Goal: Information Seeking & Learning: Understand process/instructions

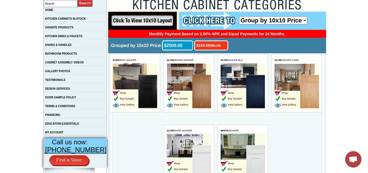
scroll to position [109, 0]
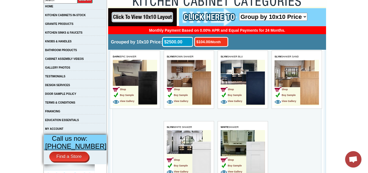
click at [305, 15] on select "Group by 10x10 Price Group by Color" at bounding box center [273, 17] width 68 height 8
click at [239, 13] on select "Group by 10x10 Price Group by Color" at bounding box center [273, 17] width 68 height 8
click at [241, 140] on td "Shop Buy Sample View Gallery" at bounding box center [243, 153] width 44 height 46
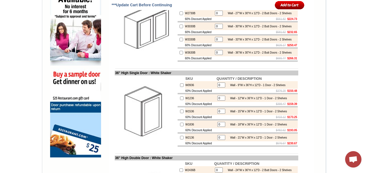
scroll to position [381, 0]
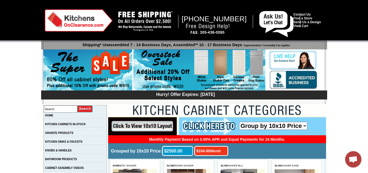
click at [142, 123] on input "image" at bounding box center [142, 126] width 69 height 18
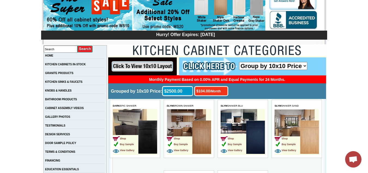
scroll to position [56, 0]
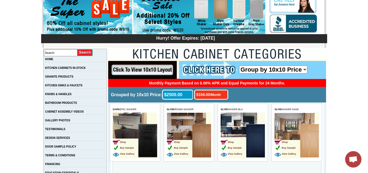
click at [126, 68] on input "image" at bounding box center [142, 70] width 69 height 18
click at [71, 148] on link "DOOR SAMPLE POLICY" at bounding box center [60, 146] width 31 height 3
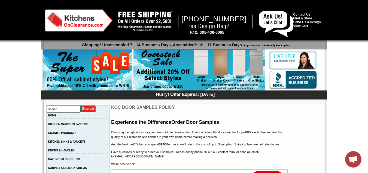
click at [75, 71] on img at bounding box center [87, 70] width 89 height 42
click at [180, 72] on img at bounding box center [200, 70] width 132 height 42
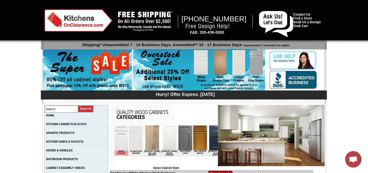
drag, startPoint x: 371, startPoint y: 10, endPoint x: 372, endPoint y: -24, distance: 33.8
